Goal: Information Seeking & Learning: Learn about a topic

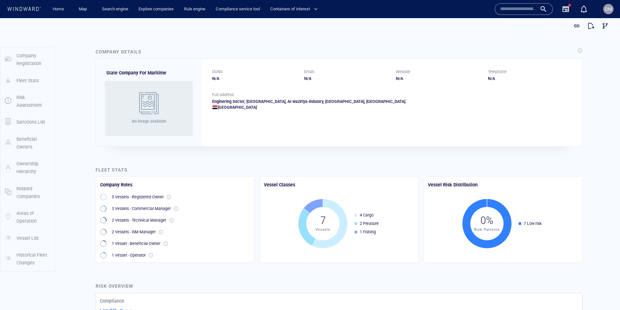
click at [509, 9] on input "text" at bounding box center [518, 9] width 37 height 10
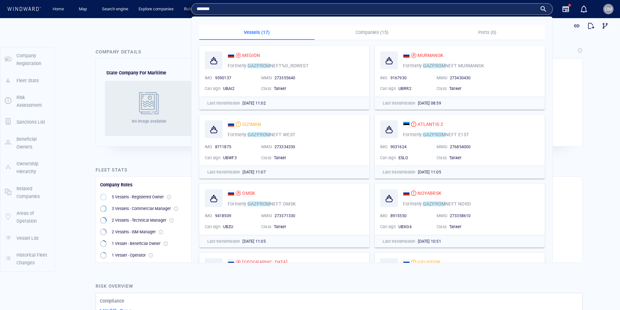
type input "*******"
click at [363, 29] on p "Companies (15)" at bounding box center [373, 32] width 108 height 8
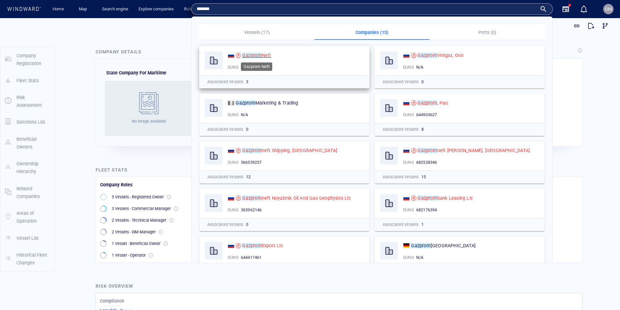
click at [260, 55] on mark "Gazprom" at bounding box center [251, 55] width 19 height 5
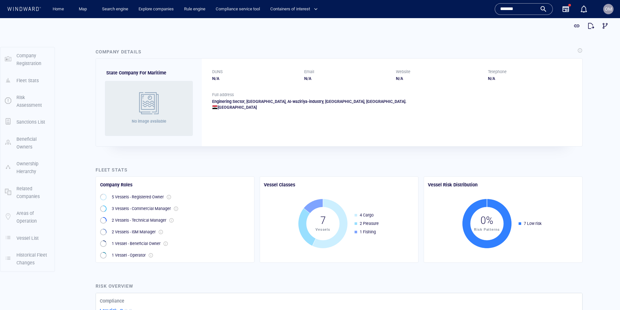
click at [523, 10] on input "*******" at bounding box center [518, 9] width 37 height 10
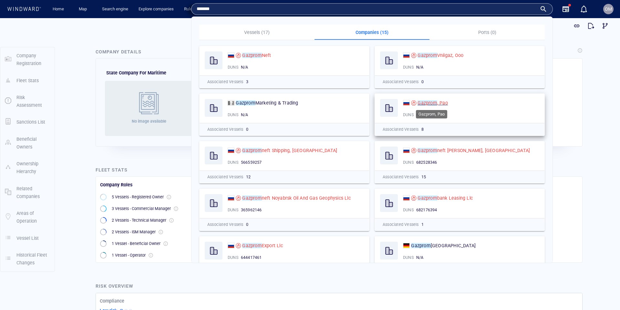
click at [427, 104] on mark "Gazprom" at bounding box center [427, 102] width 19 height 5
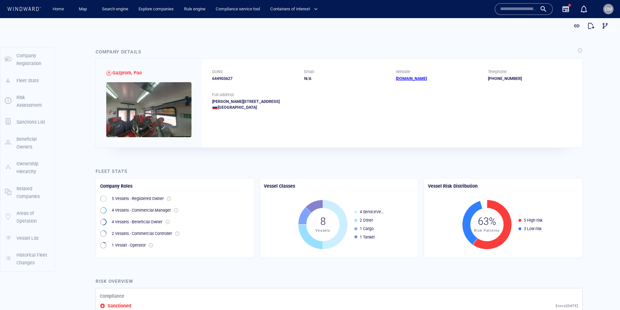
click at [226, 80] on div "644903627" at bounding box center [254, 79] width 84 height 6
click at [228, 79] on div "644903627" at bounding box center [254, 79] width 84 height 6
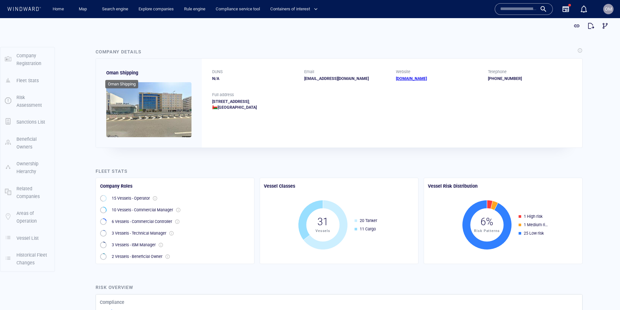
click at [112, 72] on span "Oman Shipping" at bounding box center [122, 72] width 32 height 5
drag, startPoint x: 112, startPoint y: 72, endPoint x: 132, endPoint y: 73, distance: 20.4
click at [132, 73] on span "Oman Shipping" at bounding box center [122, 72] width 32 height 5
click at [110, 73] on span "Oman Shipping" at bounding box center [122, 72] width 32 height 5
drag, startPoint x: 110, startPoint y: 73, endPoint x: 129, endPoint y: 73, distance: 18.7
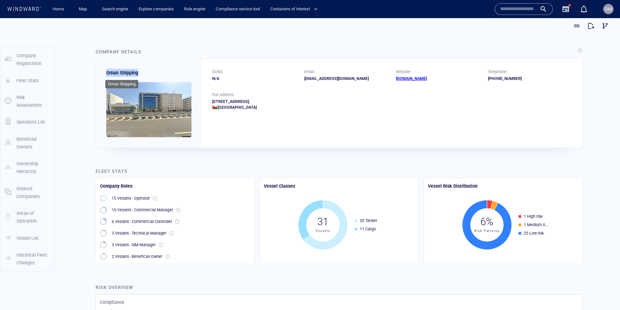
click at [129, 73] on span "Oman Shipping" at bounding box center [122, 72] width 32 height 5
click at [516, 11] on input "text" at bounding box center [518, 9] width 37 height 10
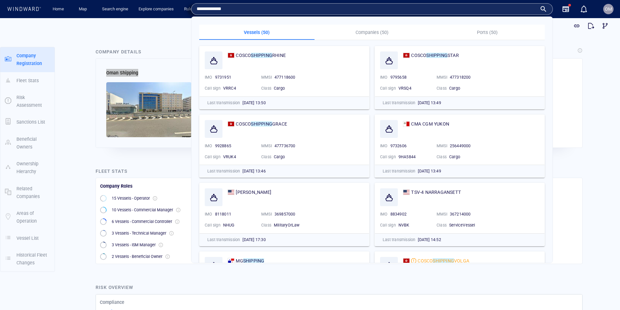
type input "**********"
click at [372, 32] on p "Companies (50)" at bounding box center [373, 32] width 108 height 8
click at [372, 33] on p "Companies (50)" at bounding box center [373, 32] width 108 height 8
click at [369, 32] on p "Companies (50)" at bounding box center [373, 32] width 108 height 8
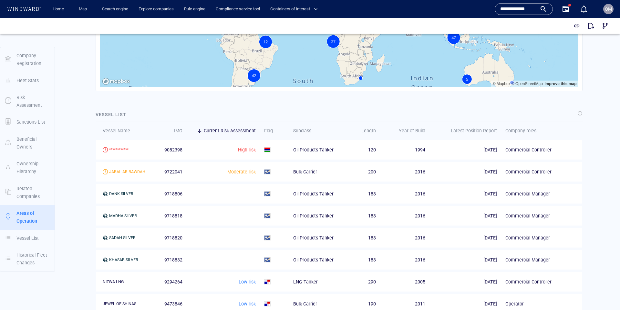
scroll to position [866, 0]
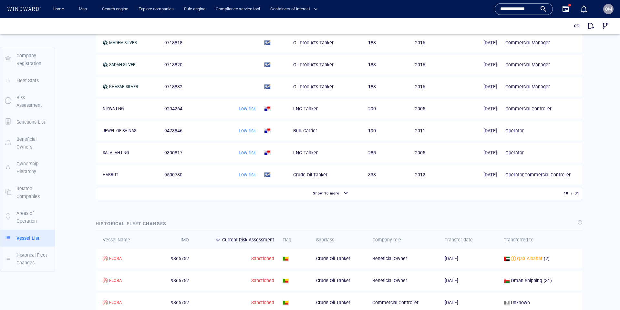
click at [339, 193] on span "Show 10 more" at bounding box center [326, 193] width 26 height 4
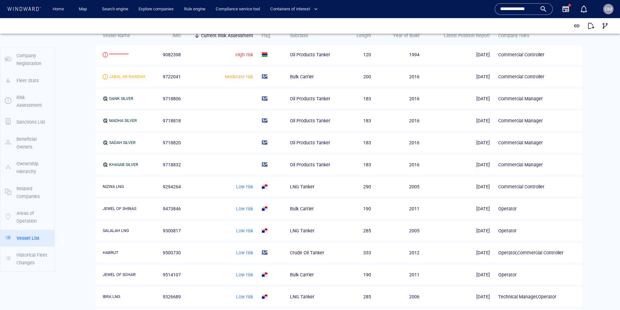
scroll to position [753, 0]
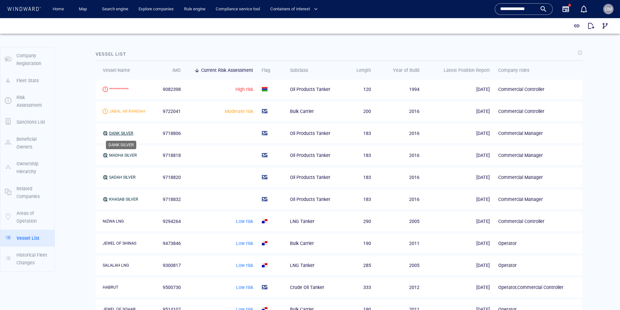
click at [125, 132] on div "DANK SILVER" at bounding box center [121, 133] width 24 height 6
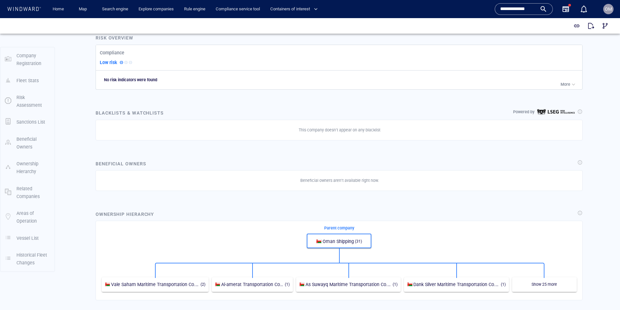
scroll to position [0, 0]
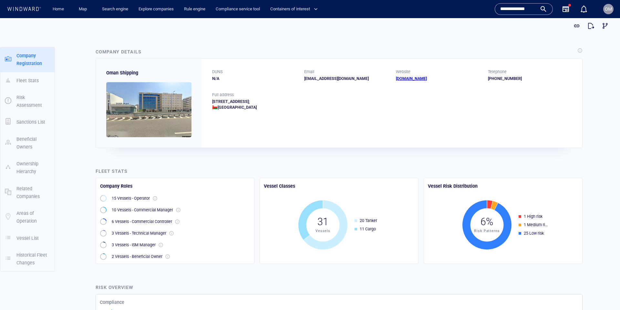
click at [412, 78] on link "www.omanship.co.om" at bounding box center [411, 78] width 31 height 5
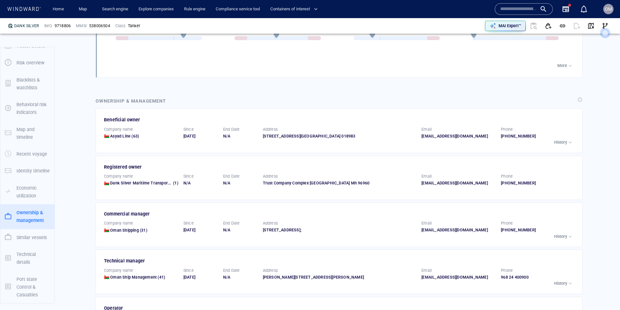
scroll to position [1003, 0]
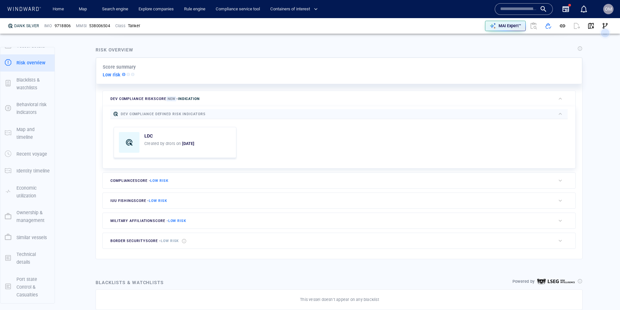
scroll to position [86, 0]
